Goal: Find specific page/section: Find specific page/section

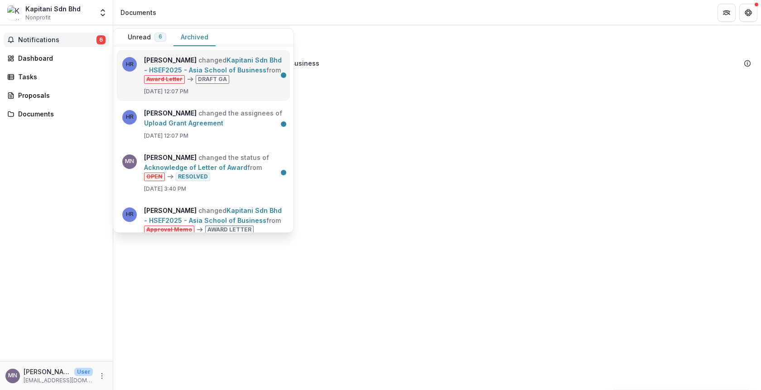
click at [243, 74] on link "Kapitani Sdn Bhd - HSEF2025 - Asia School of Business" at bounding box center [213, 65] width 138 height 18
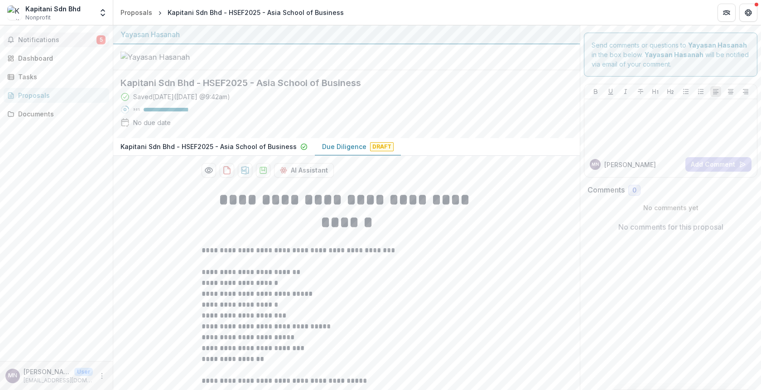
click at [54, 41] on span "Notifications" at bounding box center [57, 40] width 78 height 8
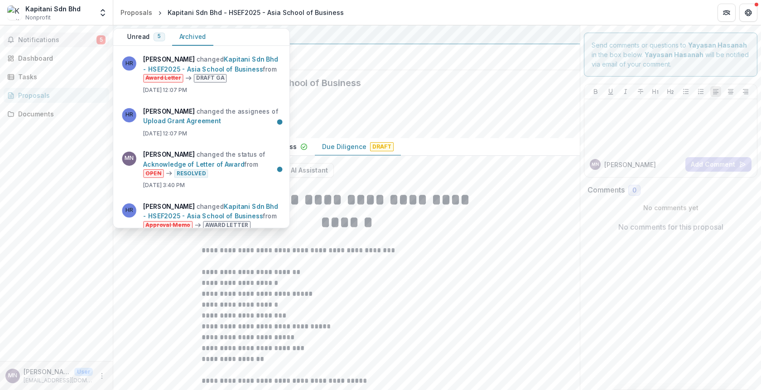
click at [54, 41] on span "Notifications" at bounding box center [57, 40] width 78 height 8
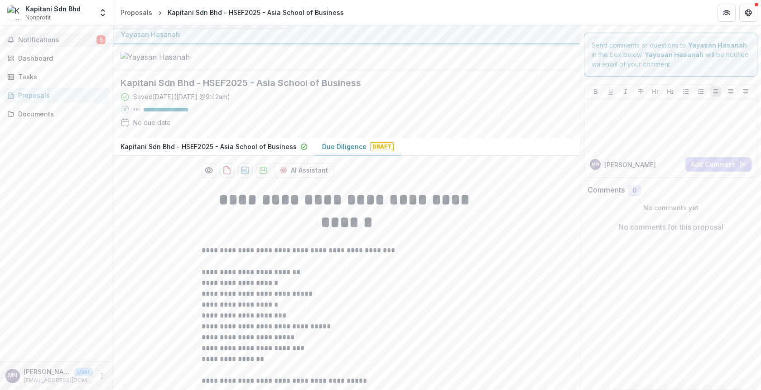
click at [54, 41] on span "Notifications" at bounding box center [57, 40] width 78 height 8
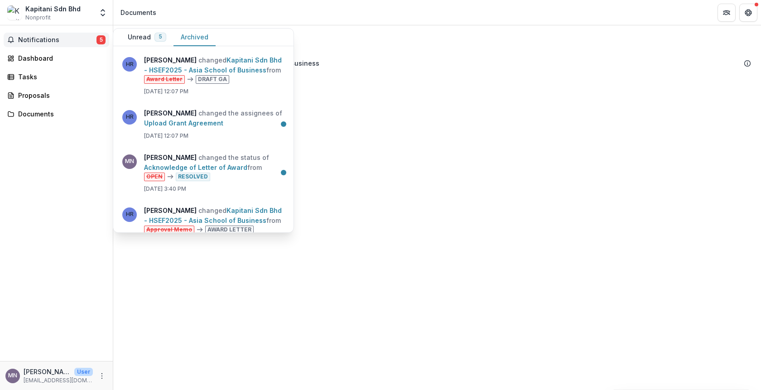
click at [155, 35] on span "5" at bounding box center [160, 37] width 12 height 9
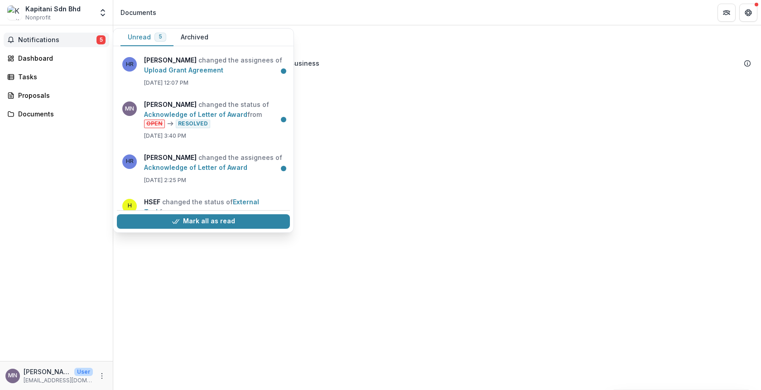
click at [38, 42] on span "Notifications" at bounding box center [57, 40] width 78 height 8
